Goal: Information Seeking & Learning: Check status

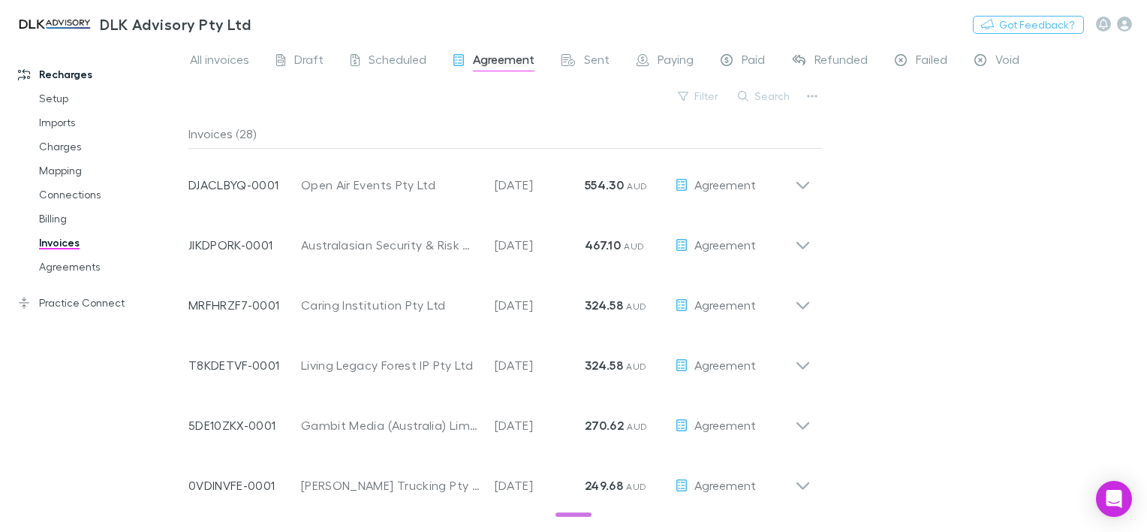
scroll to position [751, 0]
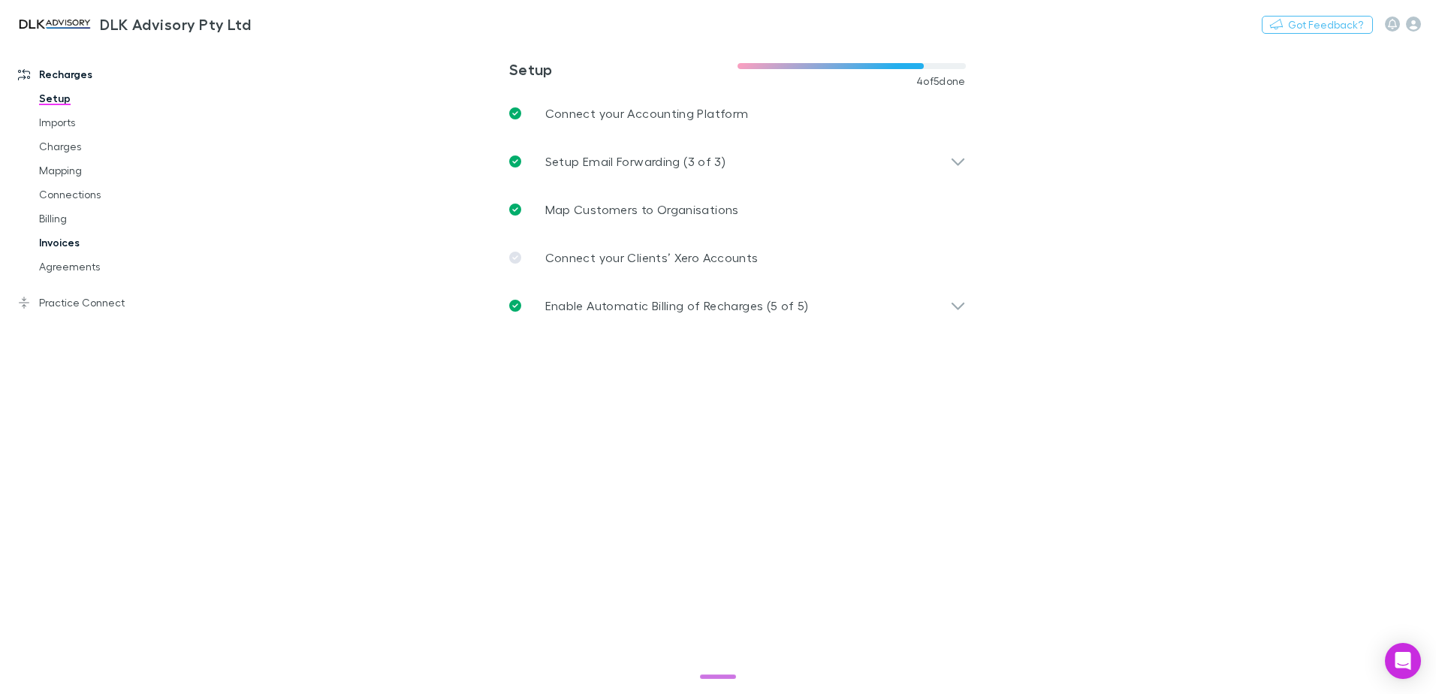
click at [59, 238] on link "Invoices" at bounding box center [113, 243] width 179 height 24
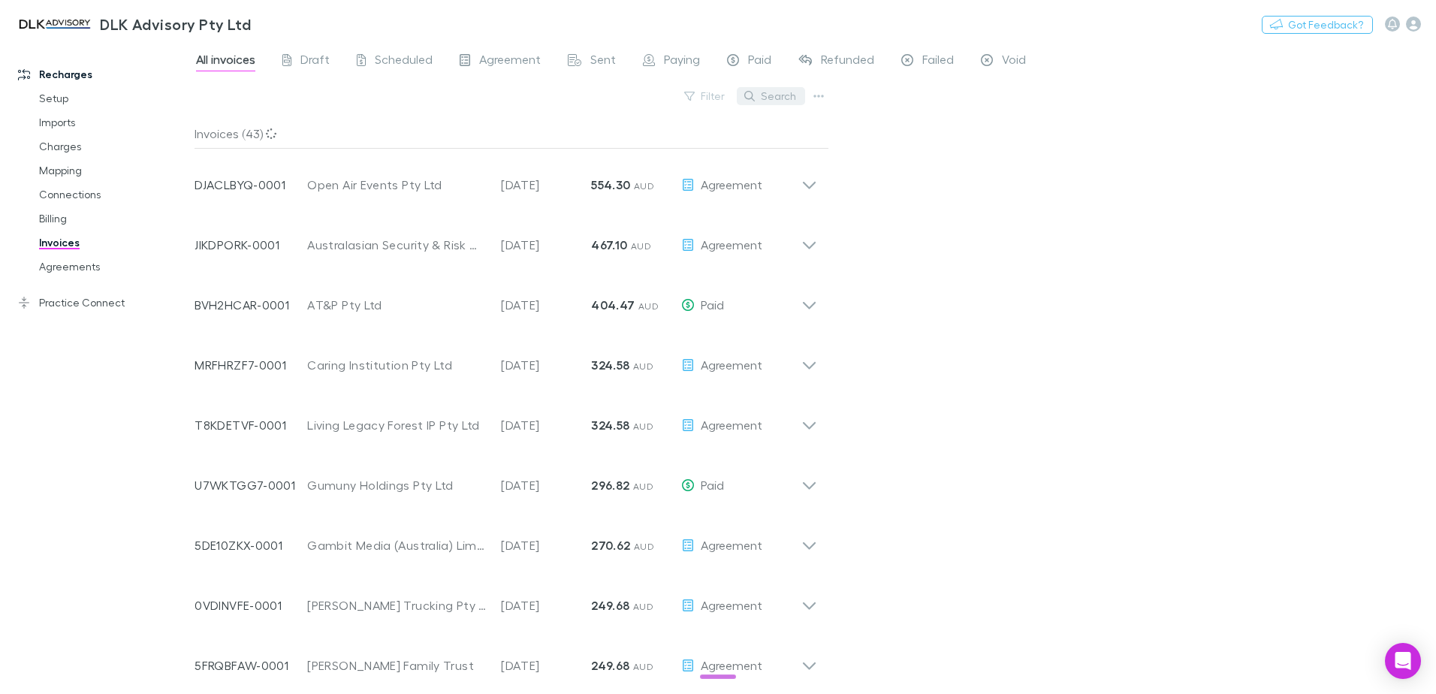
click at [793, 98] on button "Search" at bounding box center [771, 96] width 68 height 18
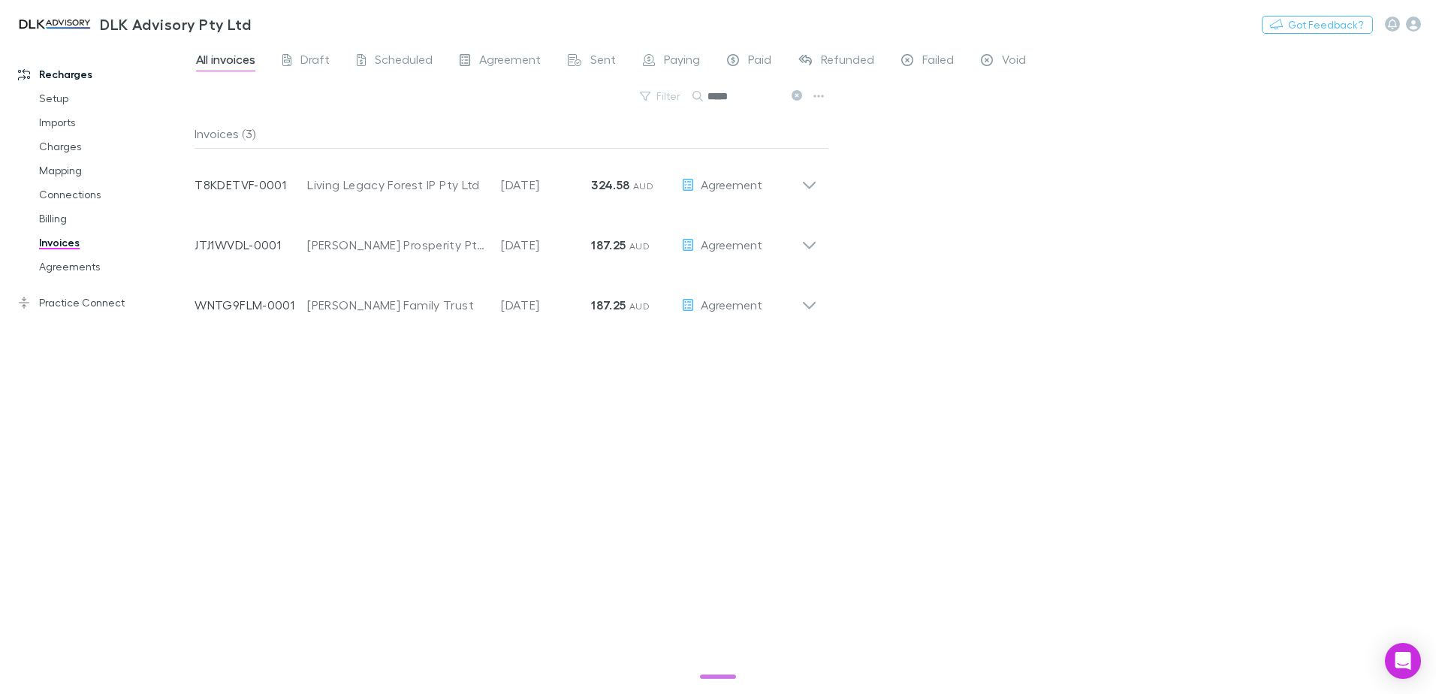
type input "*****"
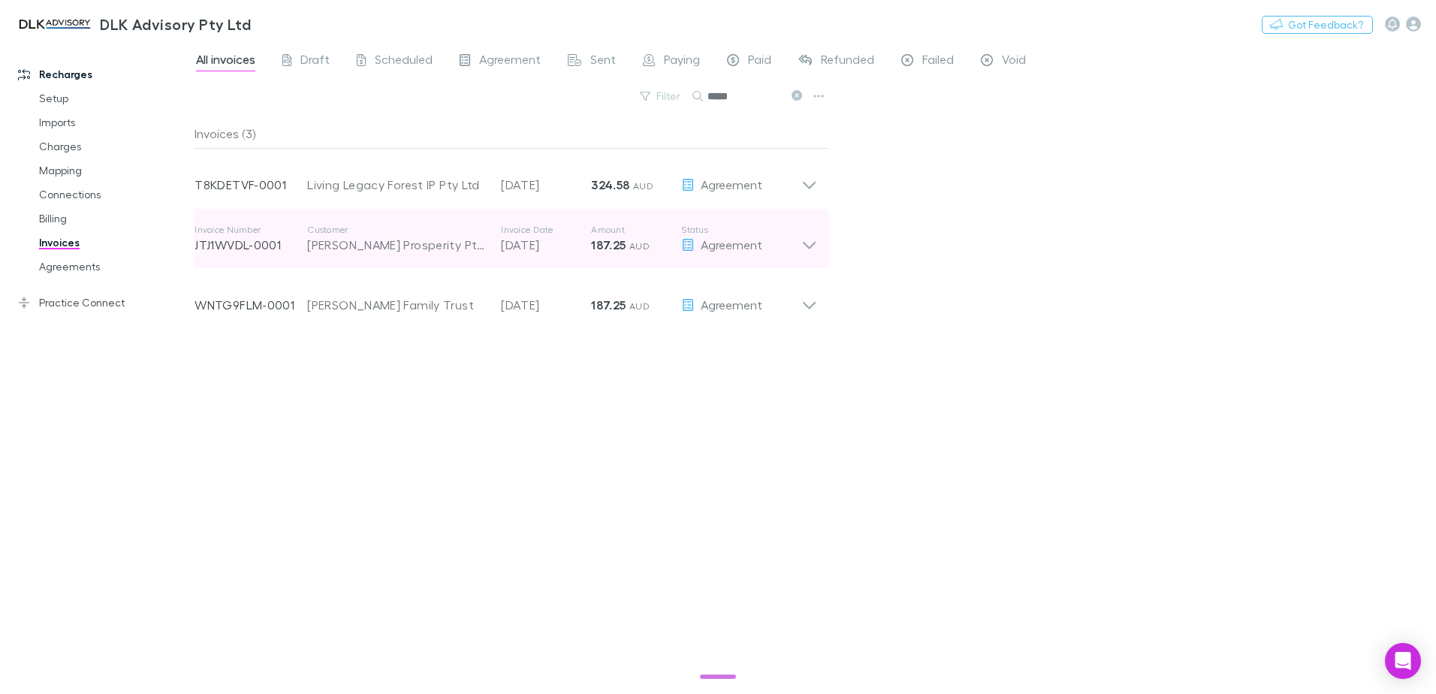
click at [811, 244] on icon at bounding box center [809, 239] width 16 height 30
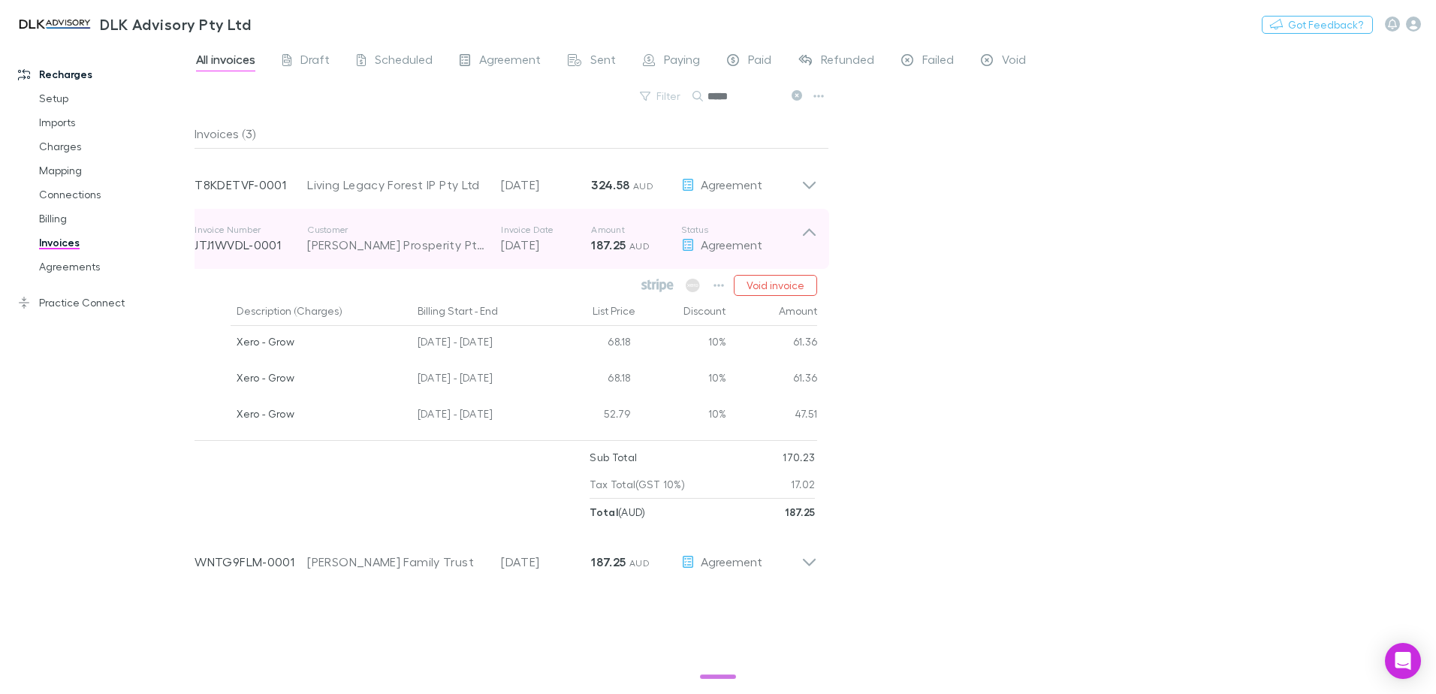
click at [811, 244] on icon at bounding box center [809, 239] width 16 height 30
